Goal: Obtain resource: Download file/media

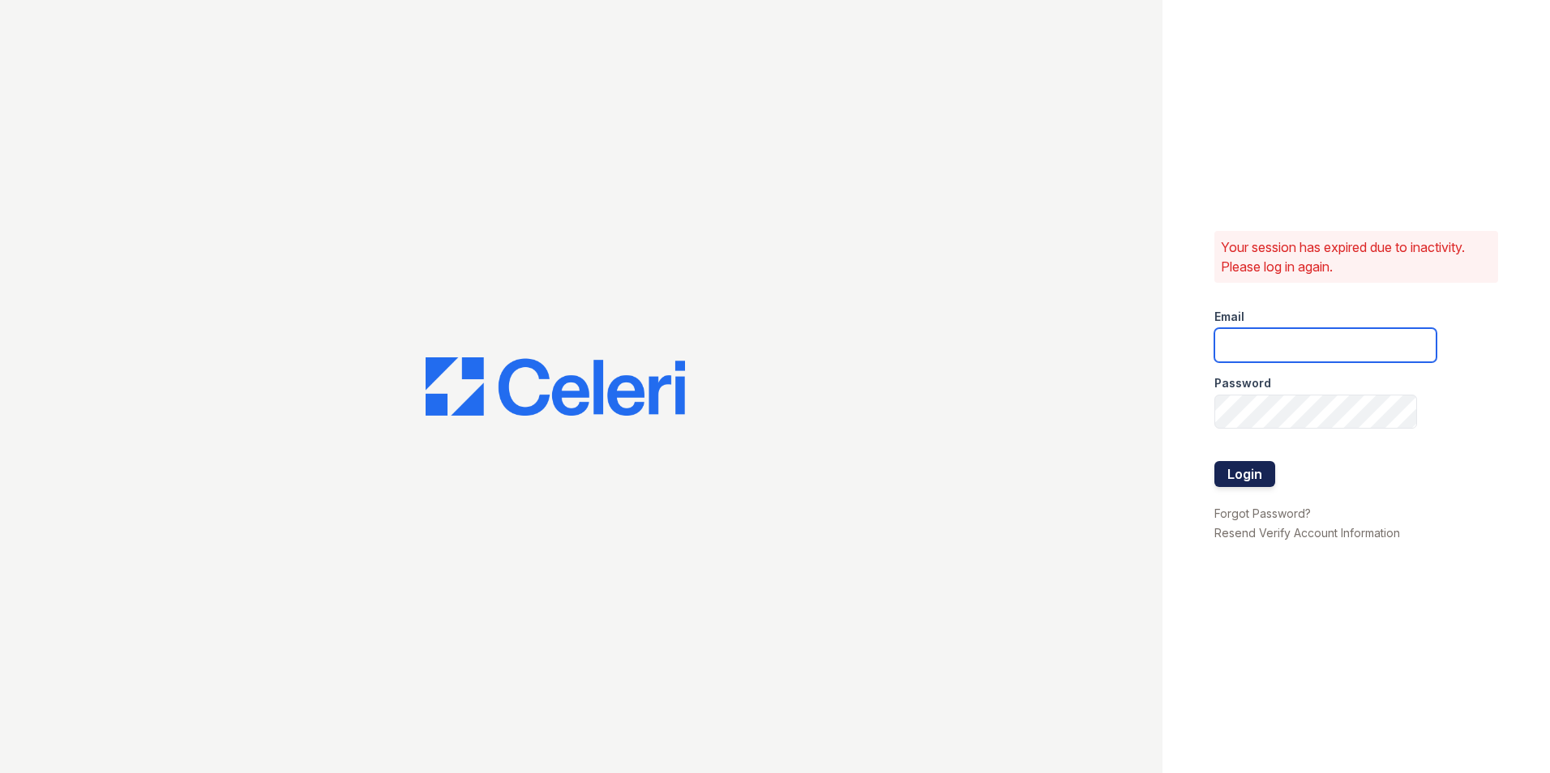
type input "frances@mmgmgt.com"
click at [1254, 473] on button "Login" at bounding box center [1244, 474] width 61 height 26
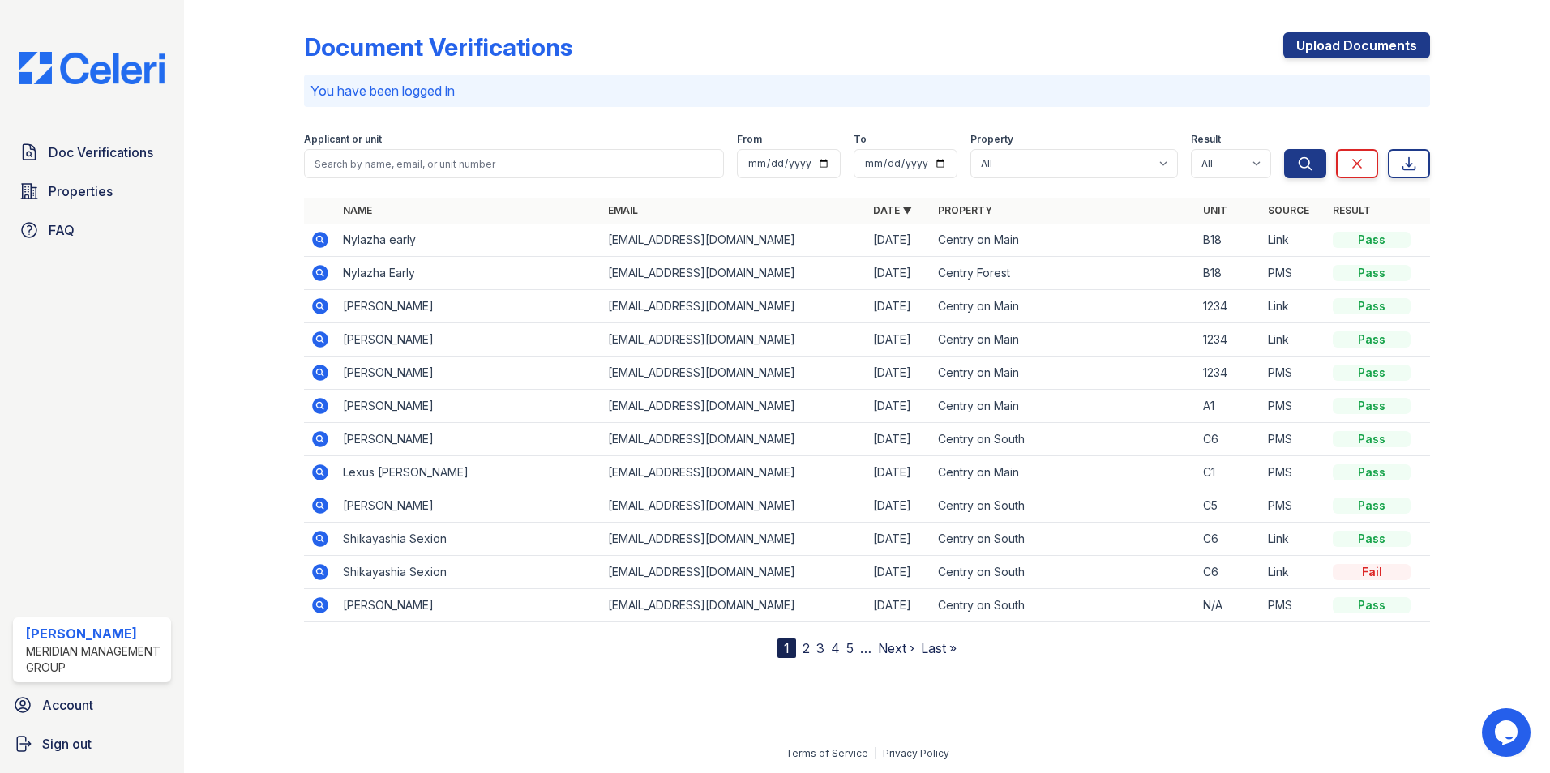
click at [323, 242] on icon at bounding box center [320, 239] width 19 height 19
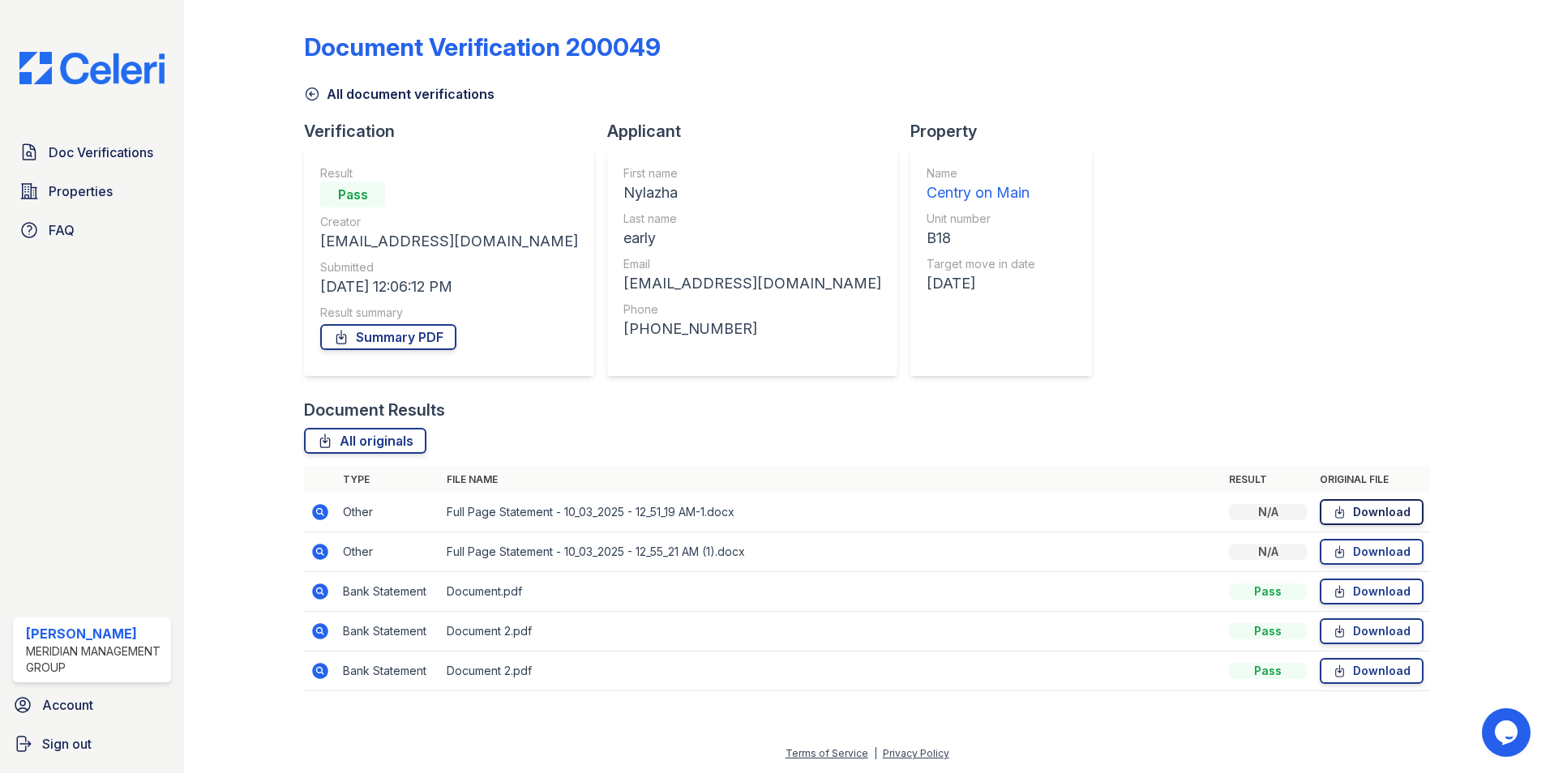
click at [1388, 518] on link "Download" at bounding box center [1372, 512] width 104 height 26
click at [1041, 328] on div "Document Verification 200049 All document verifications Verification Result Pas…" at bounding box center [867, 356] width 1126 height 701
click at [320, 514] on icon at bounding box center [320, 512] width 19 height 19
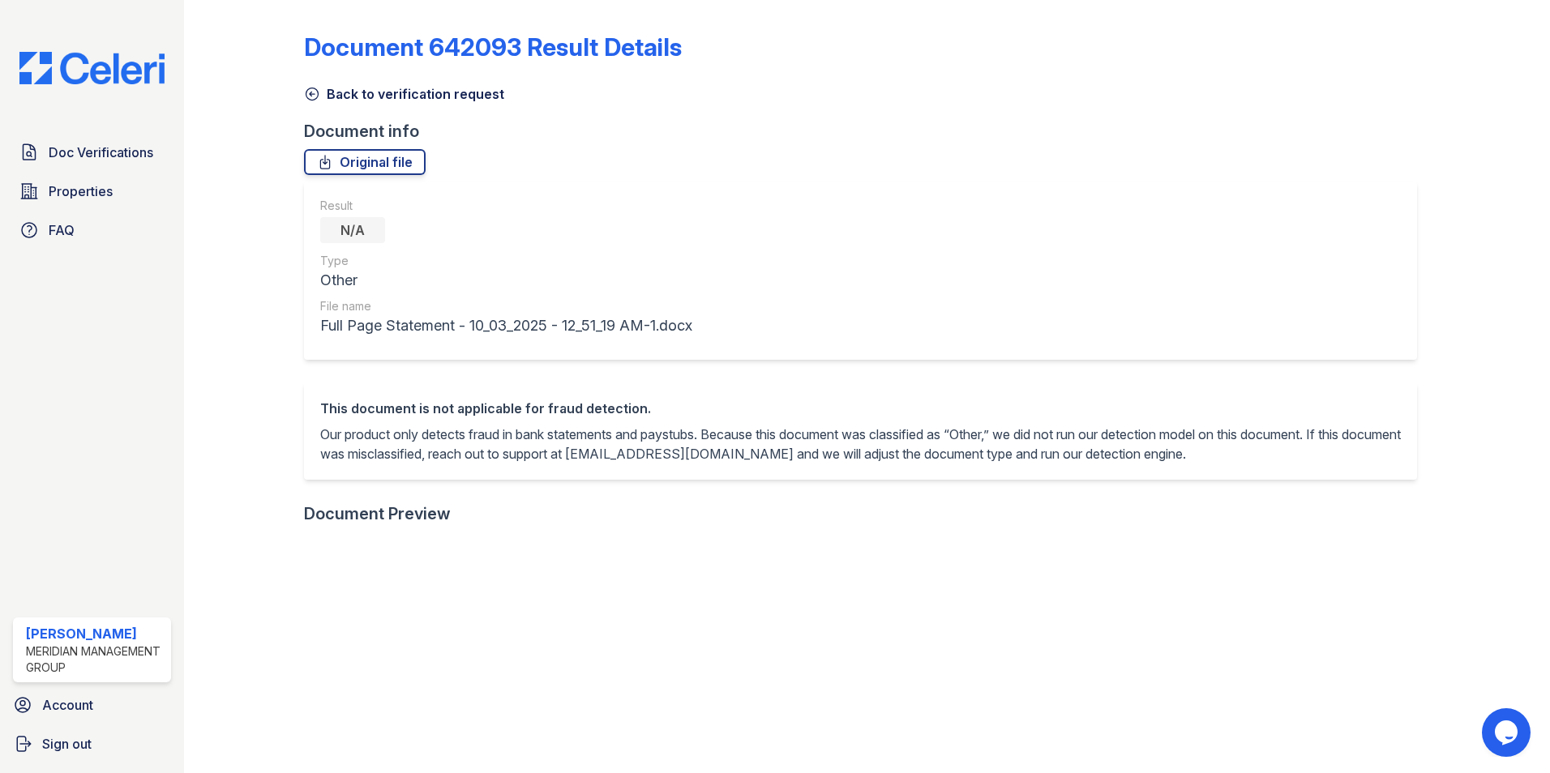
click at [326, 95] on link "Back to verification request" at bounding box center [404, 93] width 200 height 19
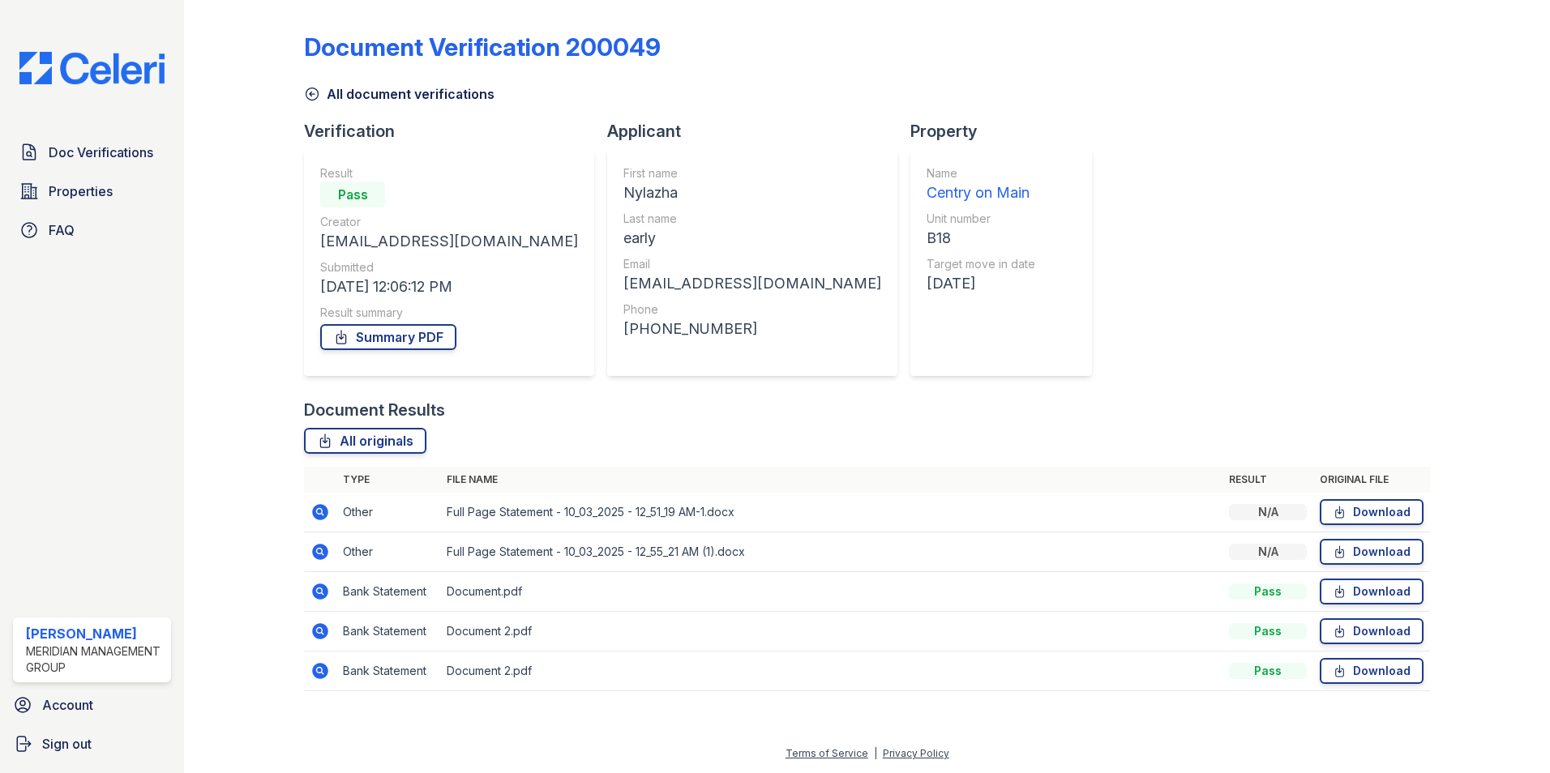
click at [323, 516] on icon at bounding box center [320, 512] width 19 height 19
